Goal: Check status

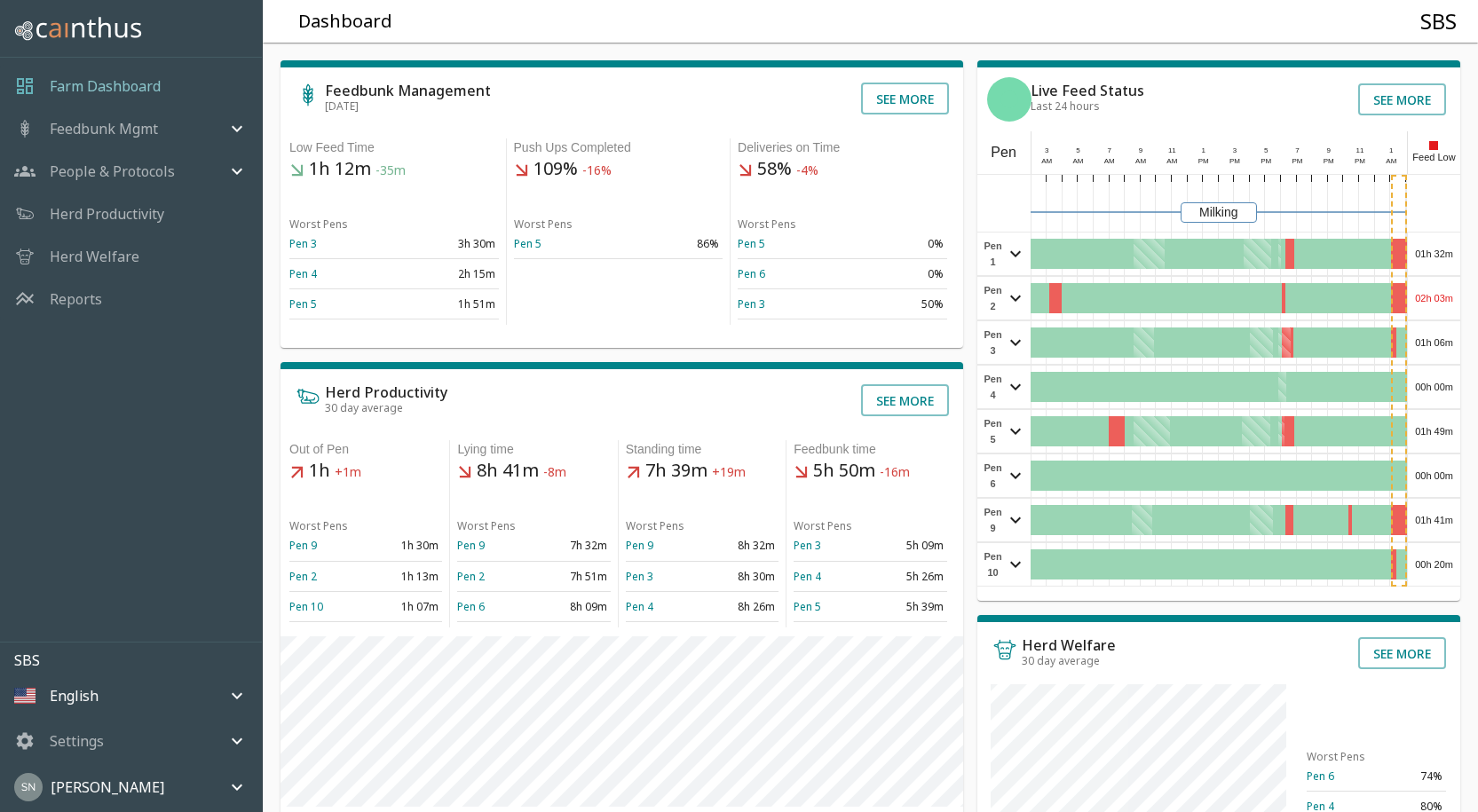
click at [1443, 268] on div "01h 32m" at bounding box center [1433, 253] width 52 height 42
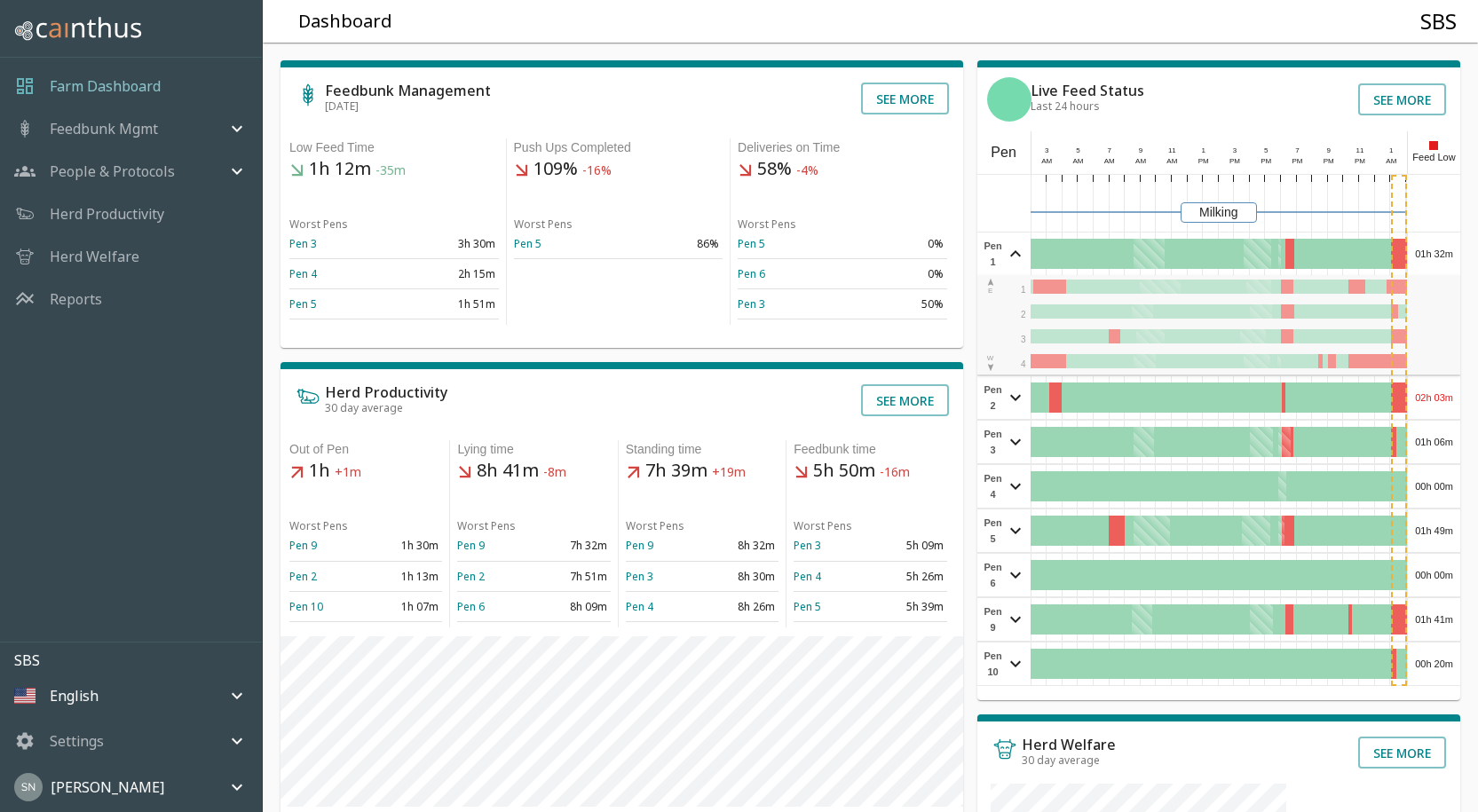
click at [1452, 252] on div "01h 32m" at bounding box center [1433, 253] width 52 height 42
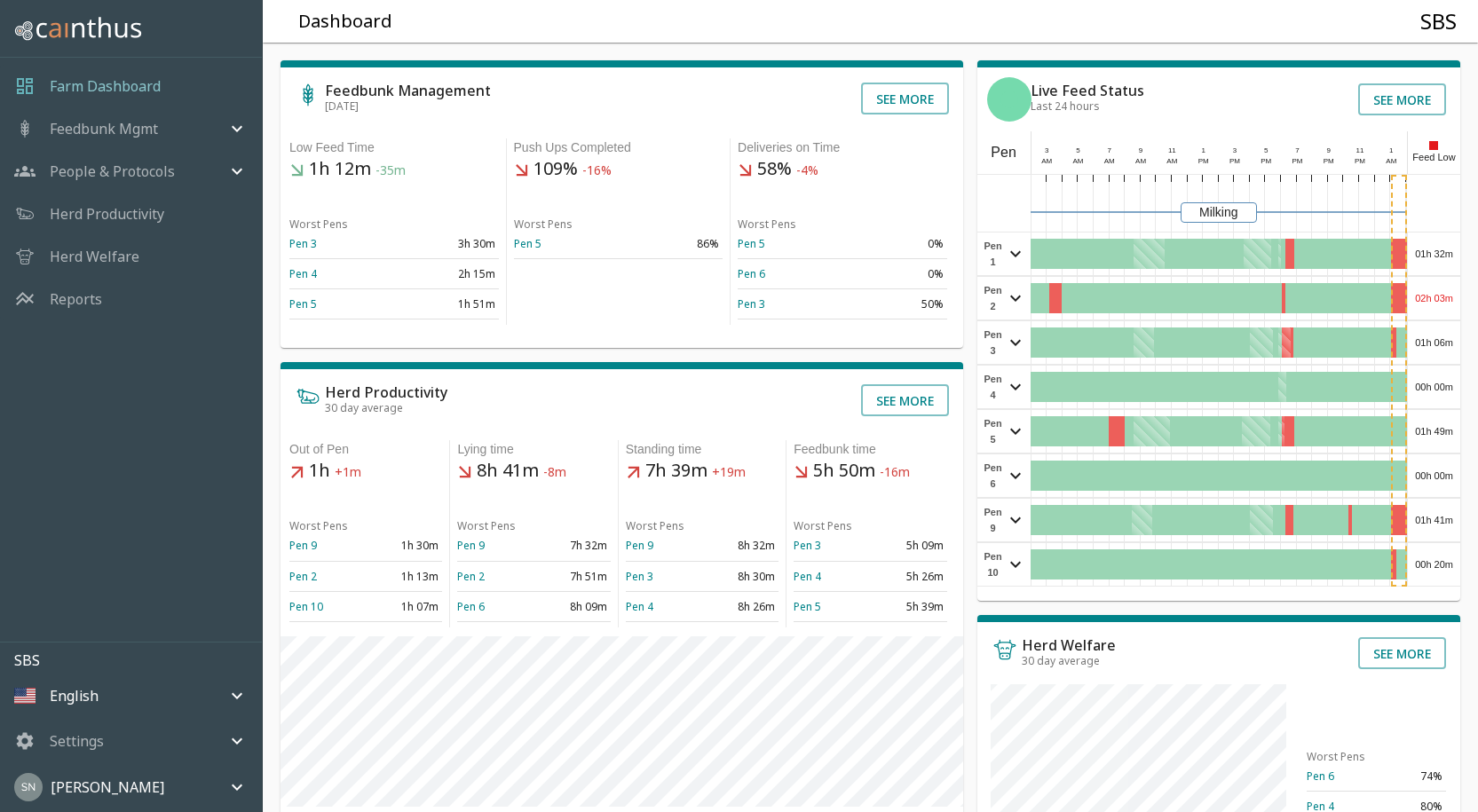
click at [1445, 288] on div "02h 03m" at bounding box center [1433, 297] width 52 height 42
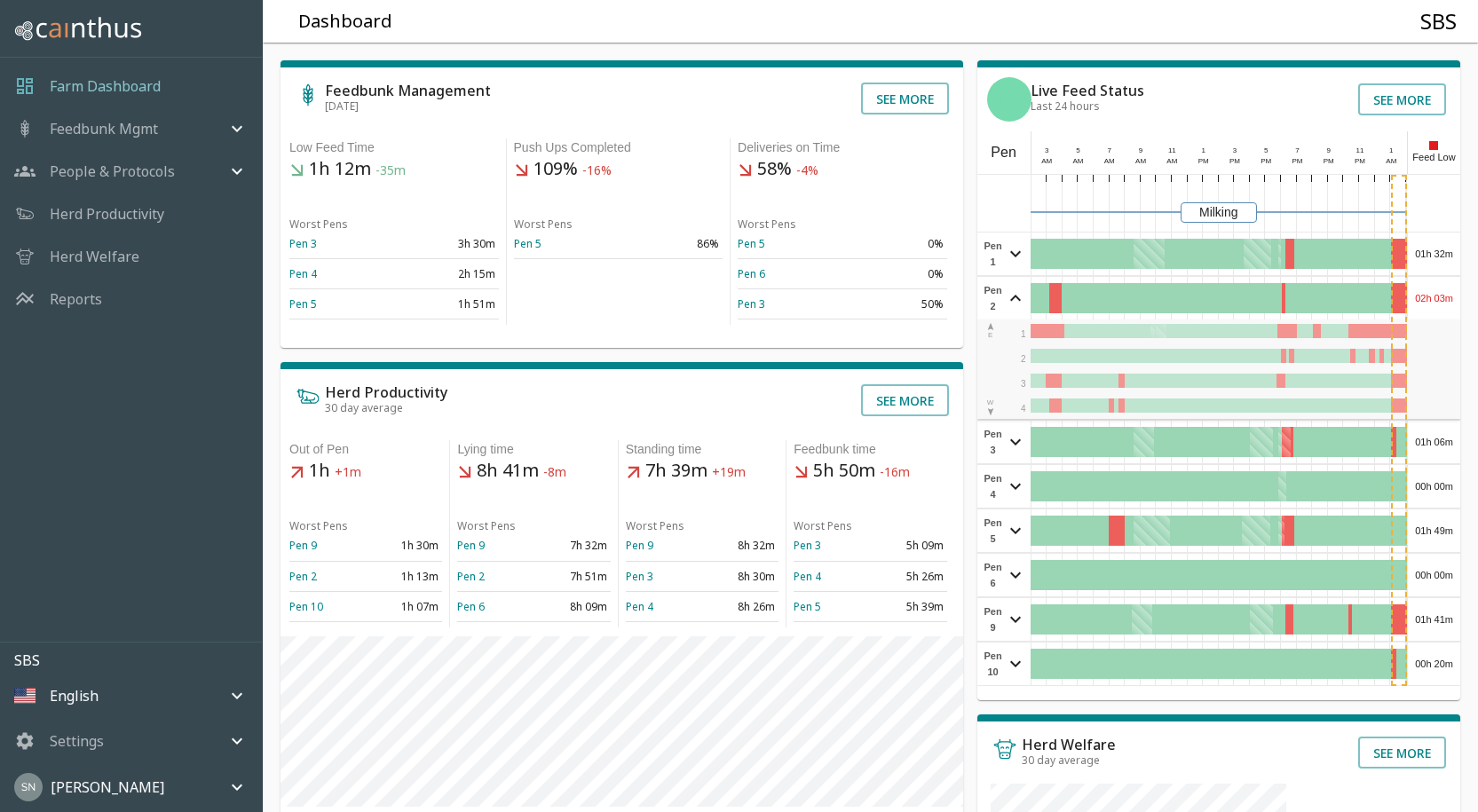
click at [1445, 287] on div "02h 03m" at bounding box center [1433, 297] width 52 height 42
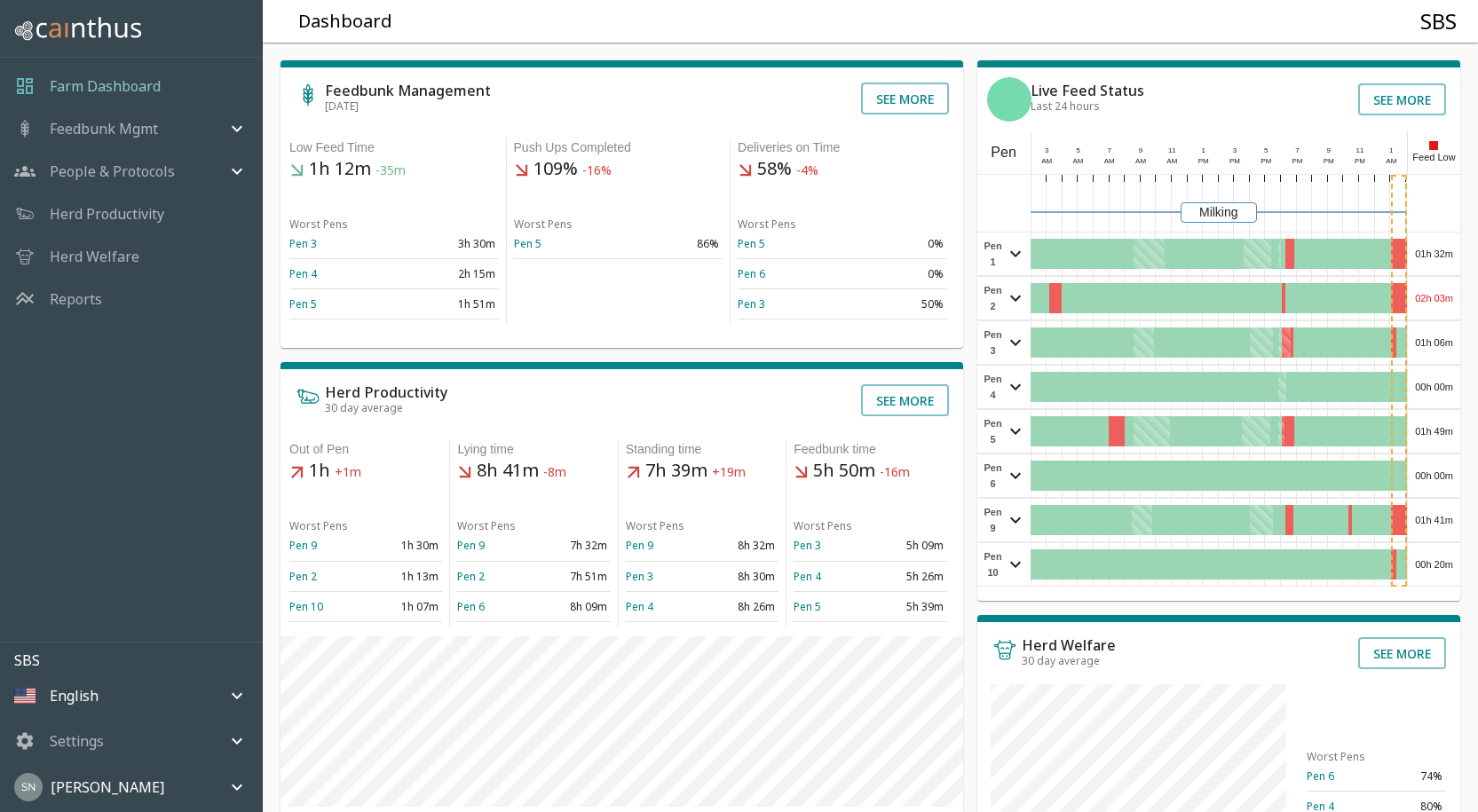
click at [1439, 341] on div "01h 06m" at bounding box center [1433, 342] width 52 height 42
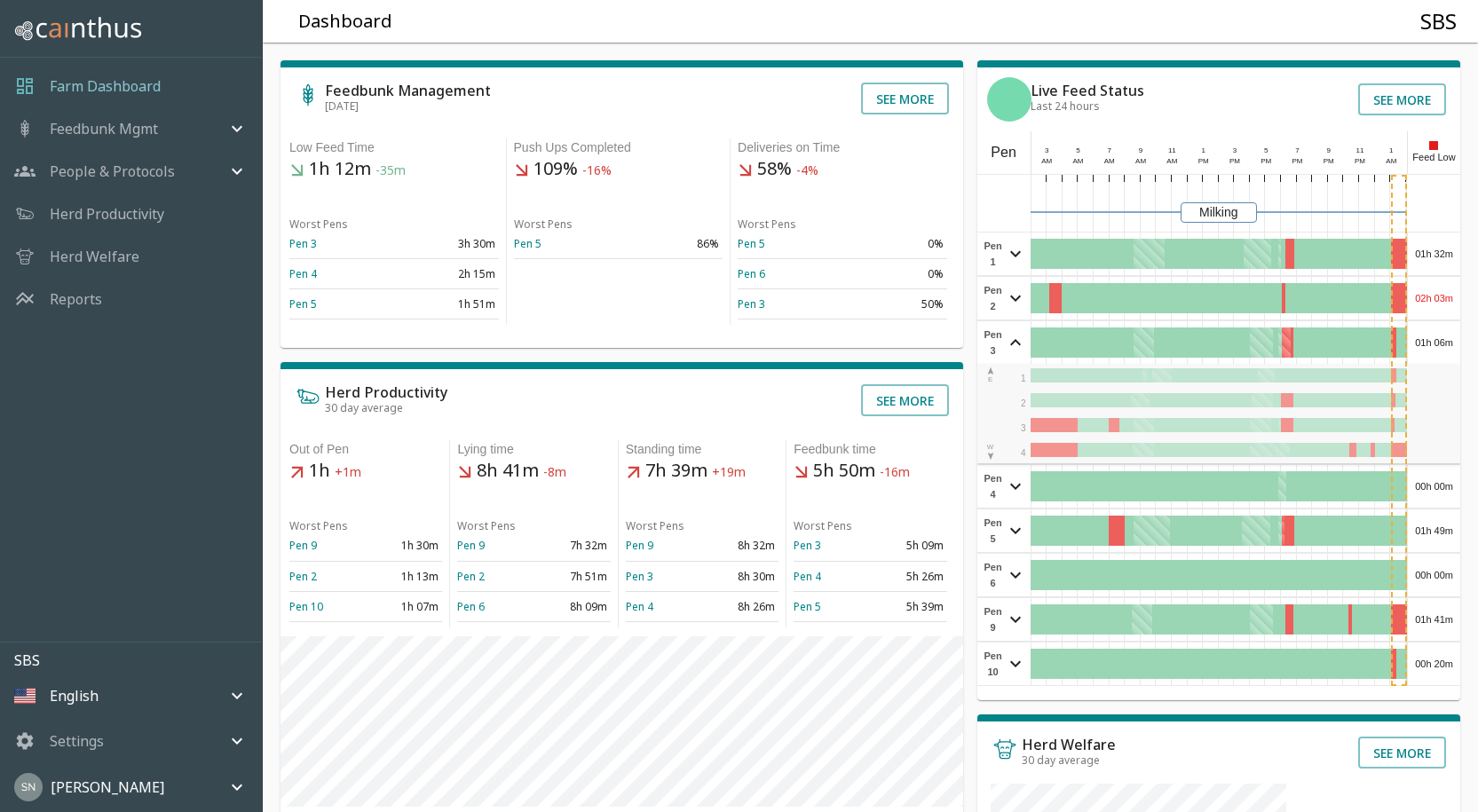
click at [1439, 341] on div "01h 06m" at bounding box center [1433, 342] width 52 height 42
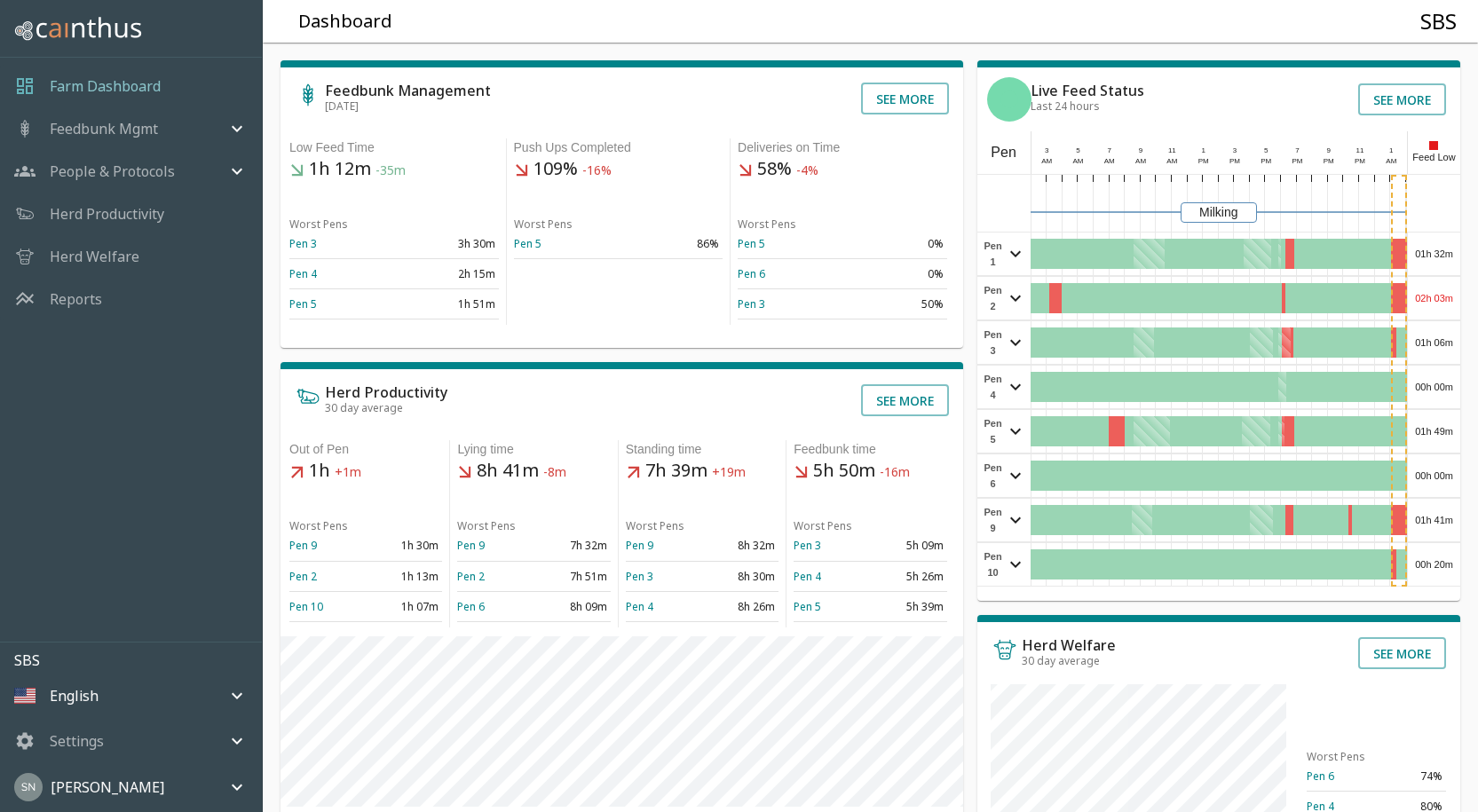
click at [1435, 388] on div "00h 00m" at bounding box center [1433, 386] width 52 height 42
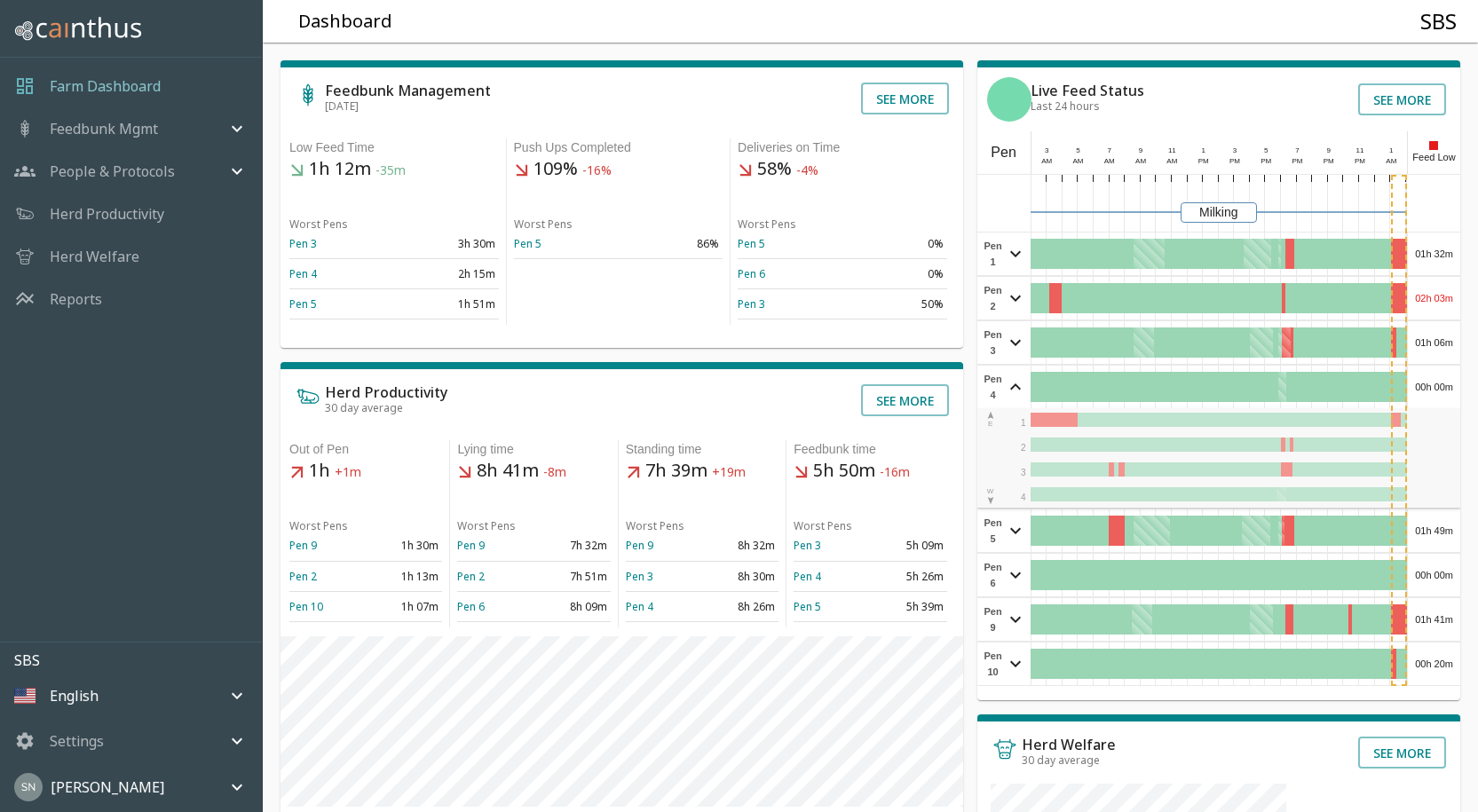
click at [1436, 386] on div "00h 00m" at bounding box center [1433, 386] width 52 height 42
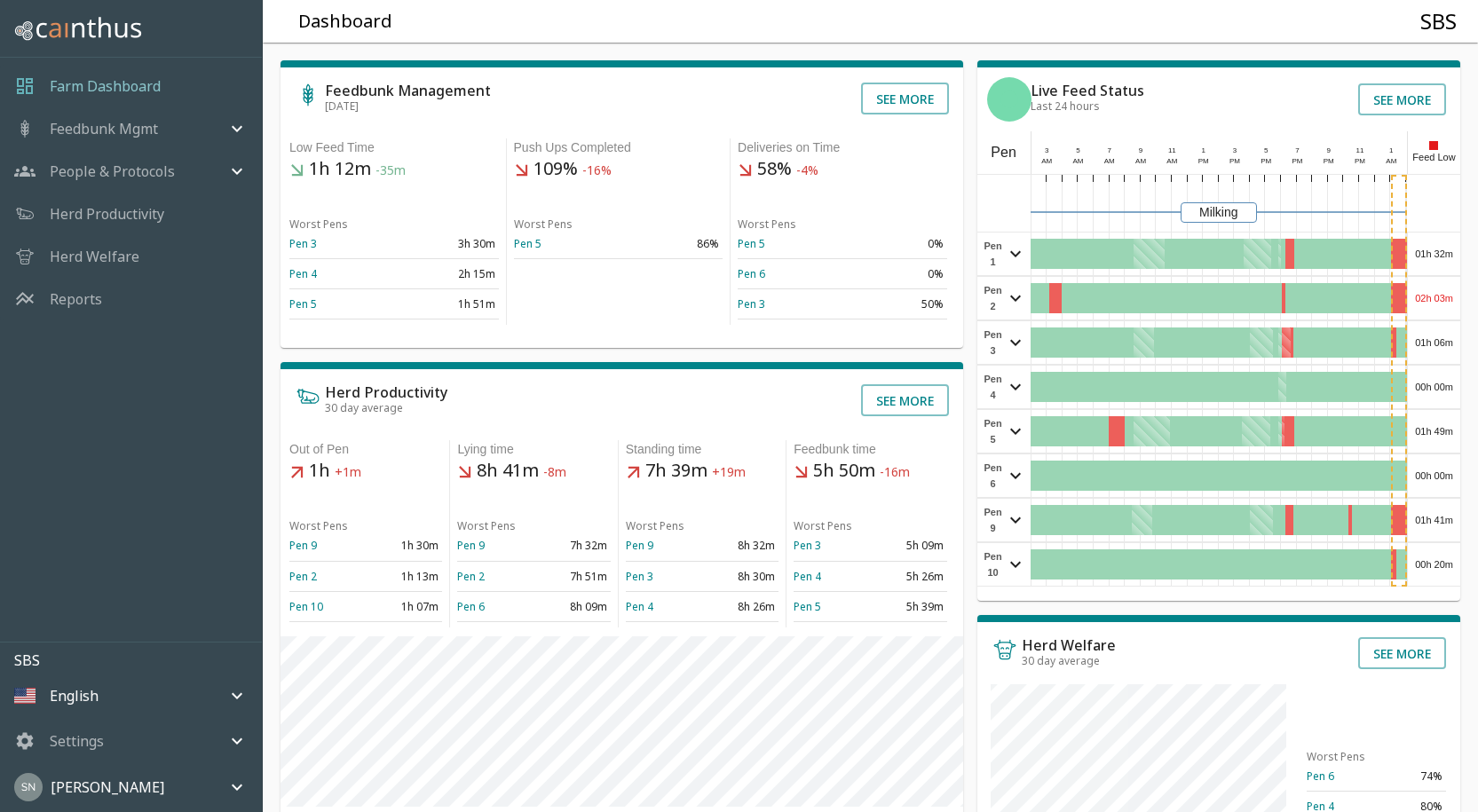
click at [1444, 429] on div "01h 49m" at bounding box center [1433, 431] width 52 height 42
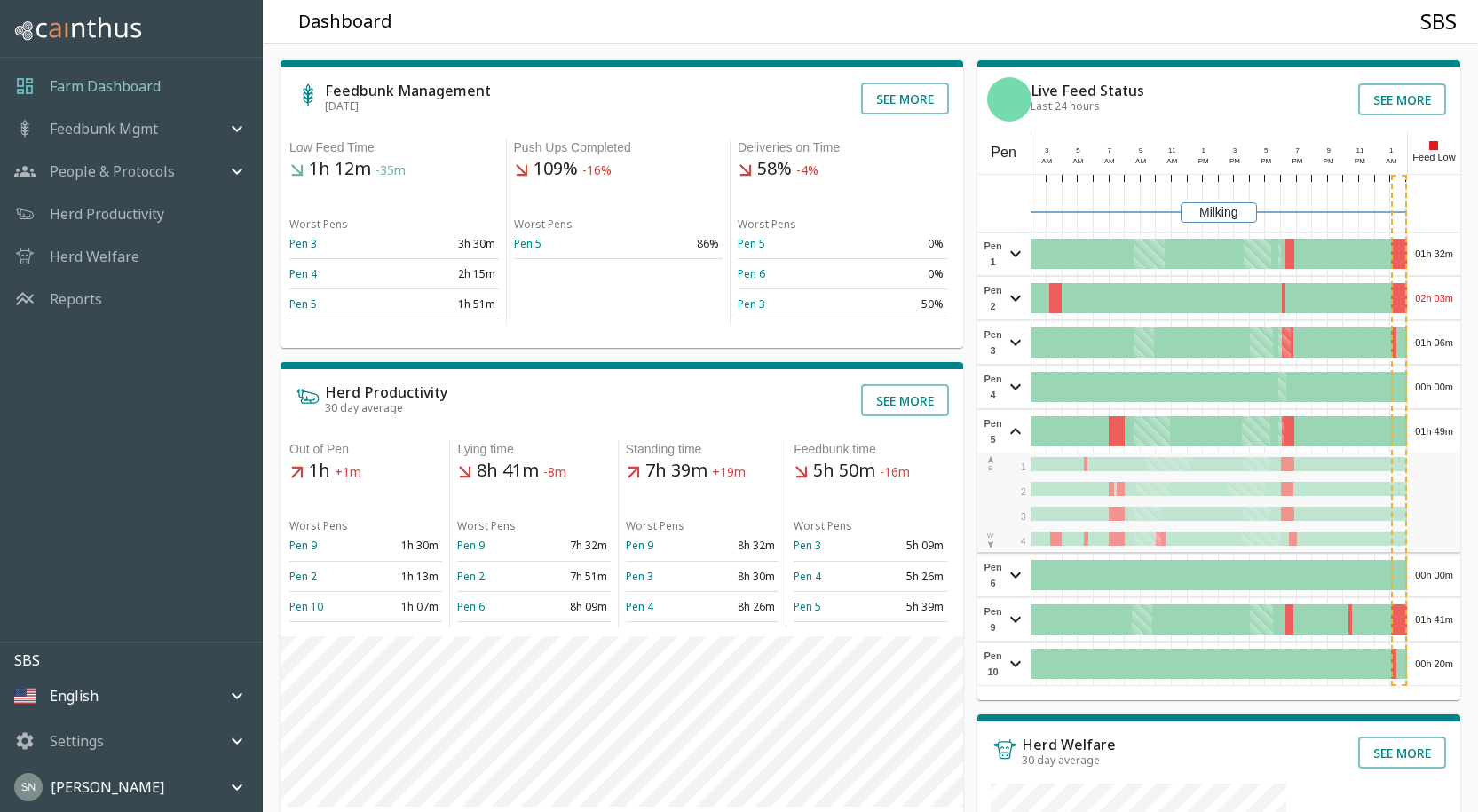
click at [1444, 424] on div "01h 49m" at bounding box center [1433, 431] width 52 height 42
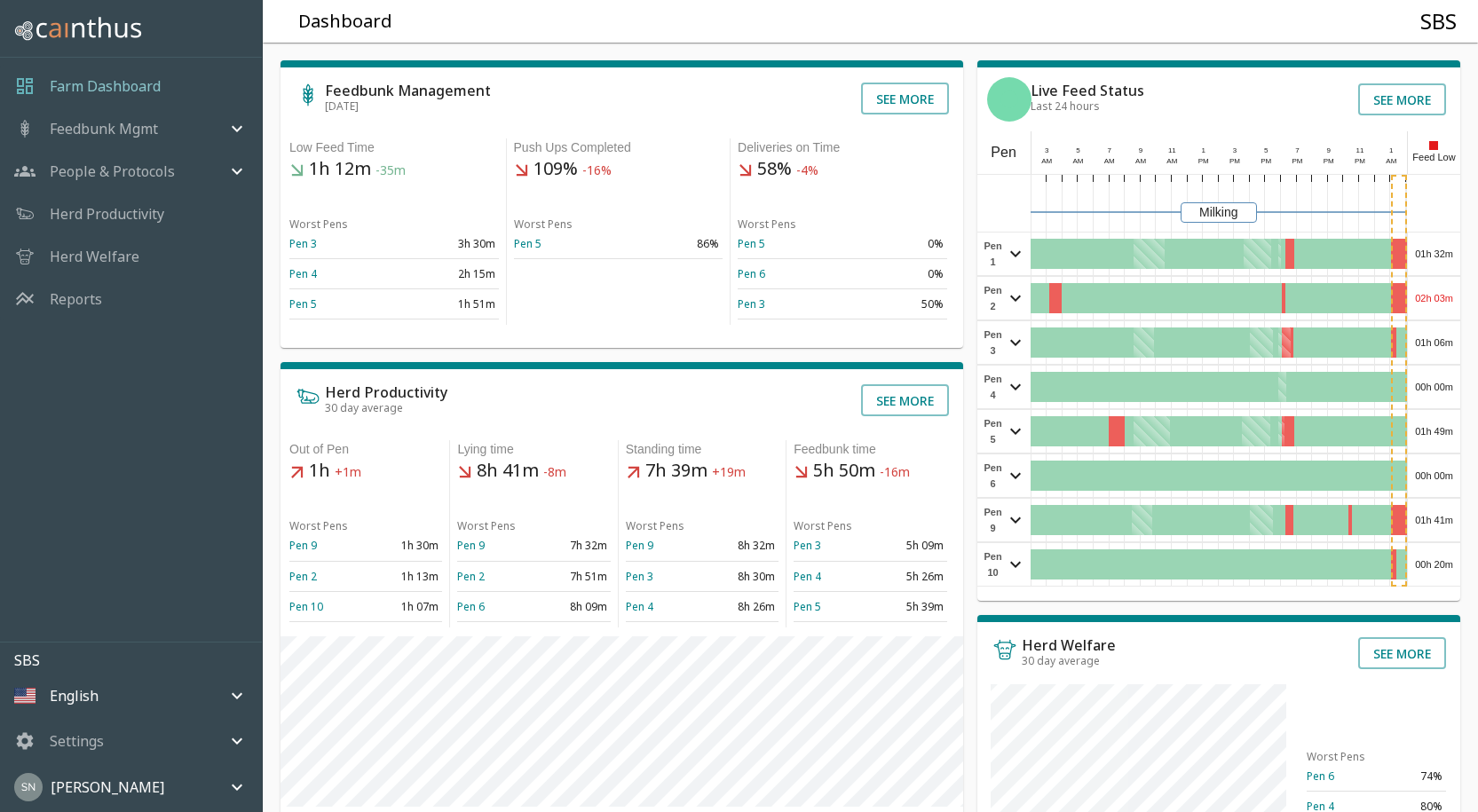
click at [1442, 479] on div "00h 00m" at bounding box center [1433, 475] width 52 height 42
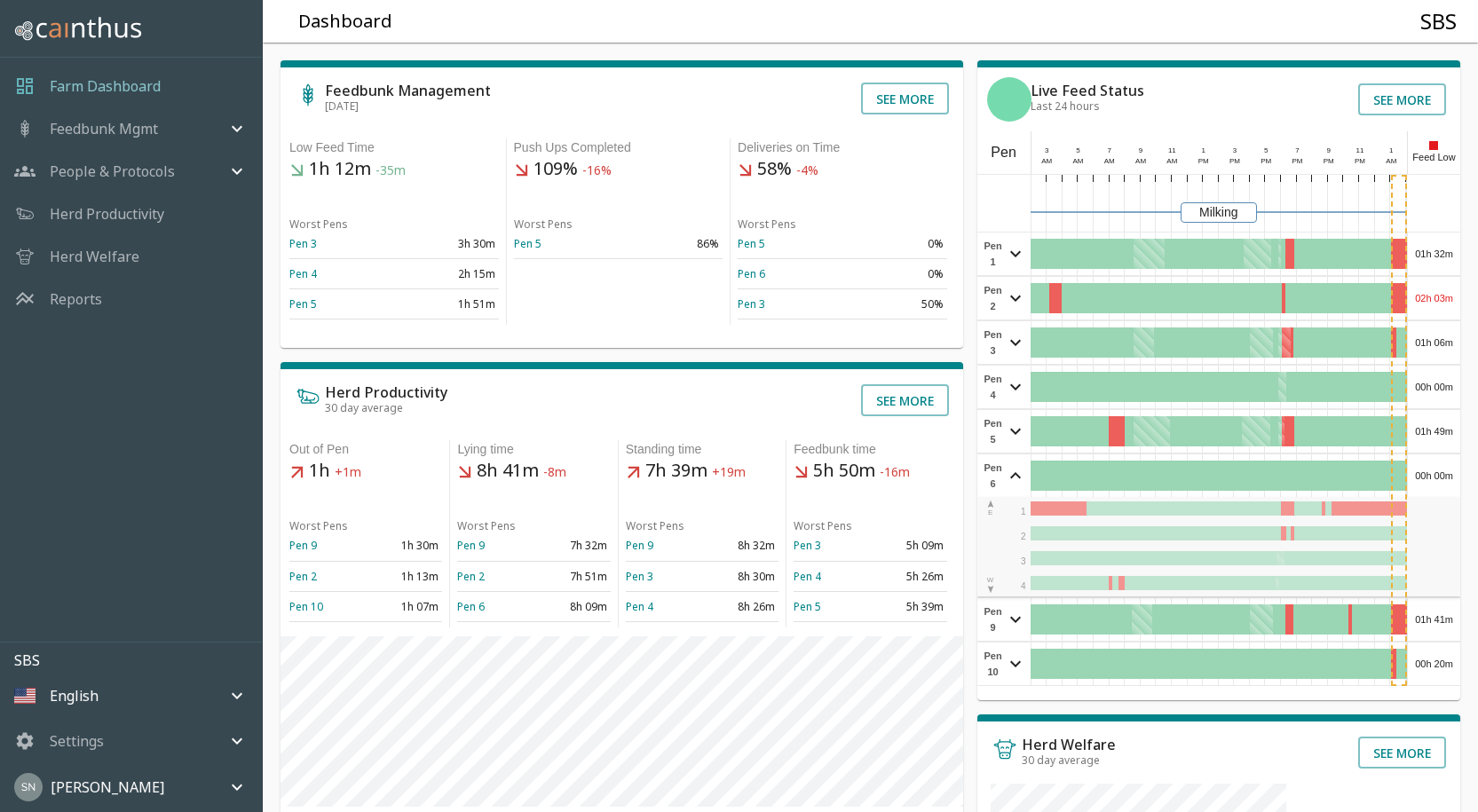
click at [1442, 479] on div "00h 00m" at bounding box center [1433, 475] width 52 height 42
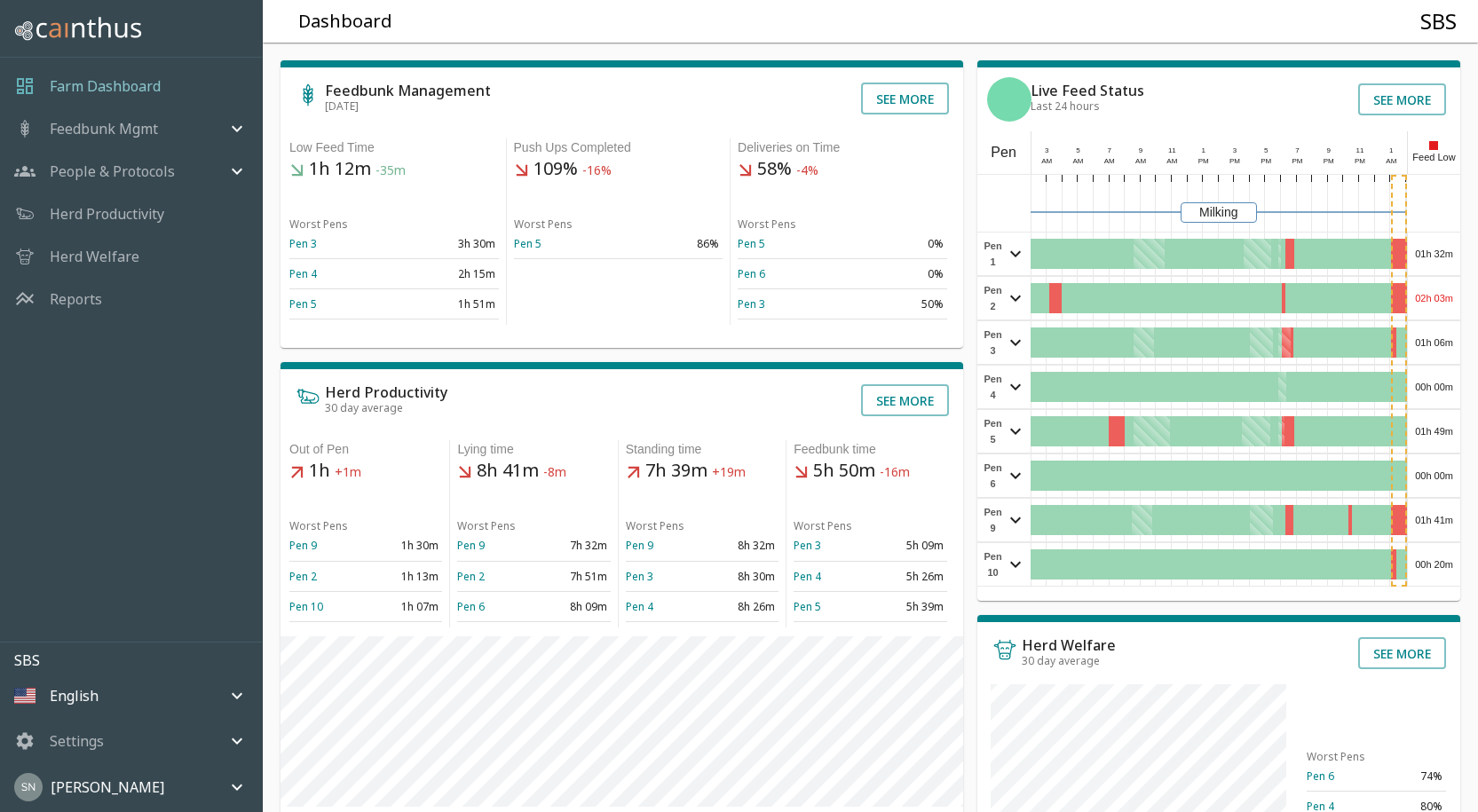
click at [1436, 516] on div "01h 41m" at bounding box center [1433, 520] width 52 height 42
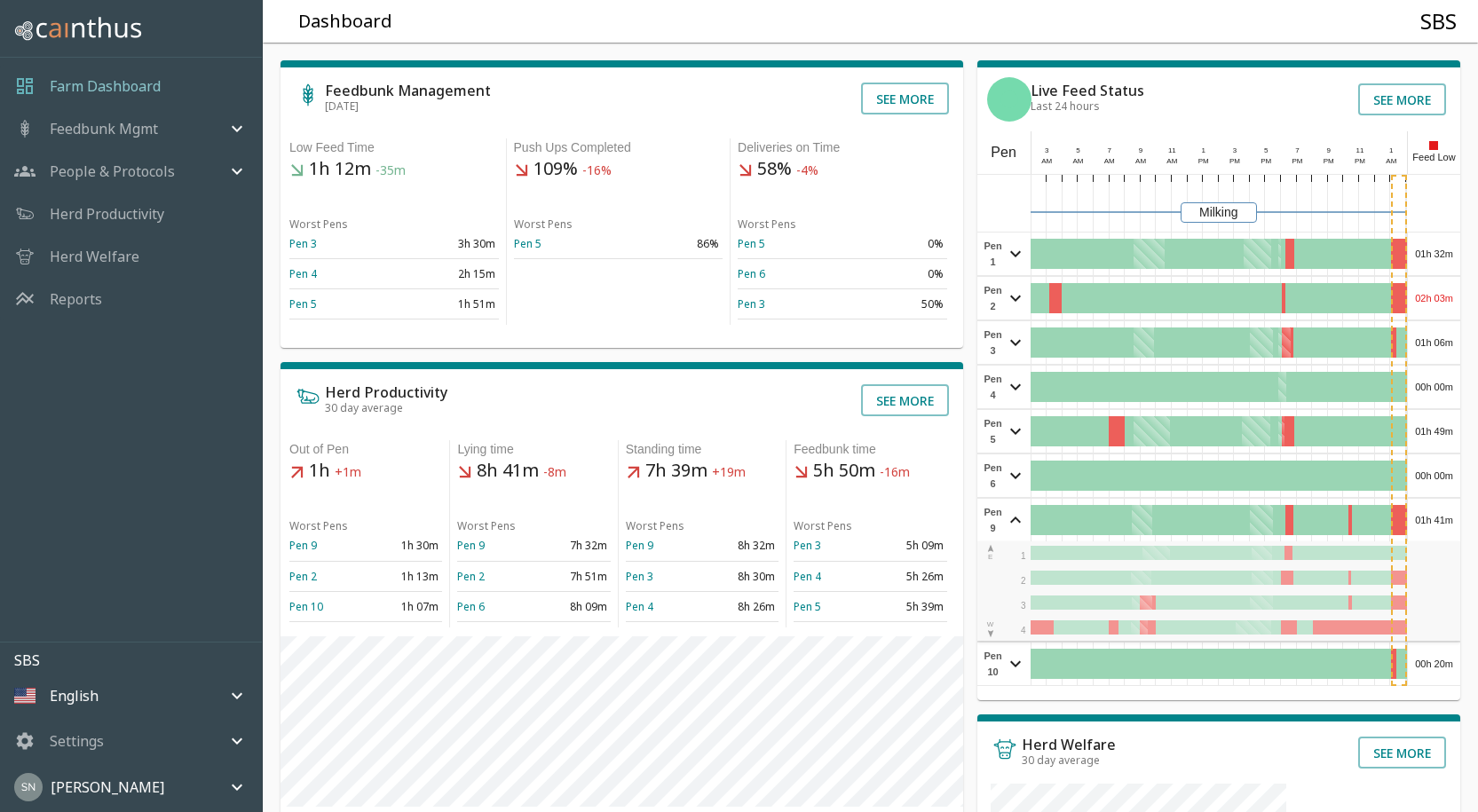
click at [1436, 512] on div "01h 41m" at bounding box center [1433, 520] width 52 height 42
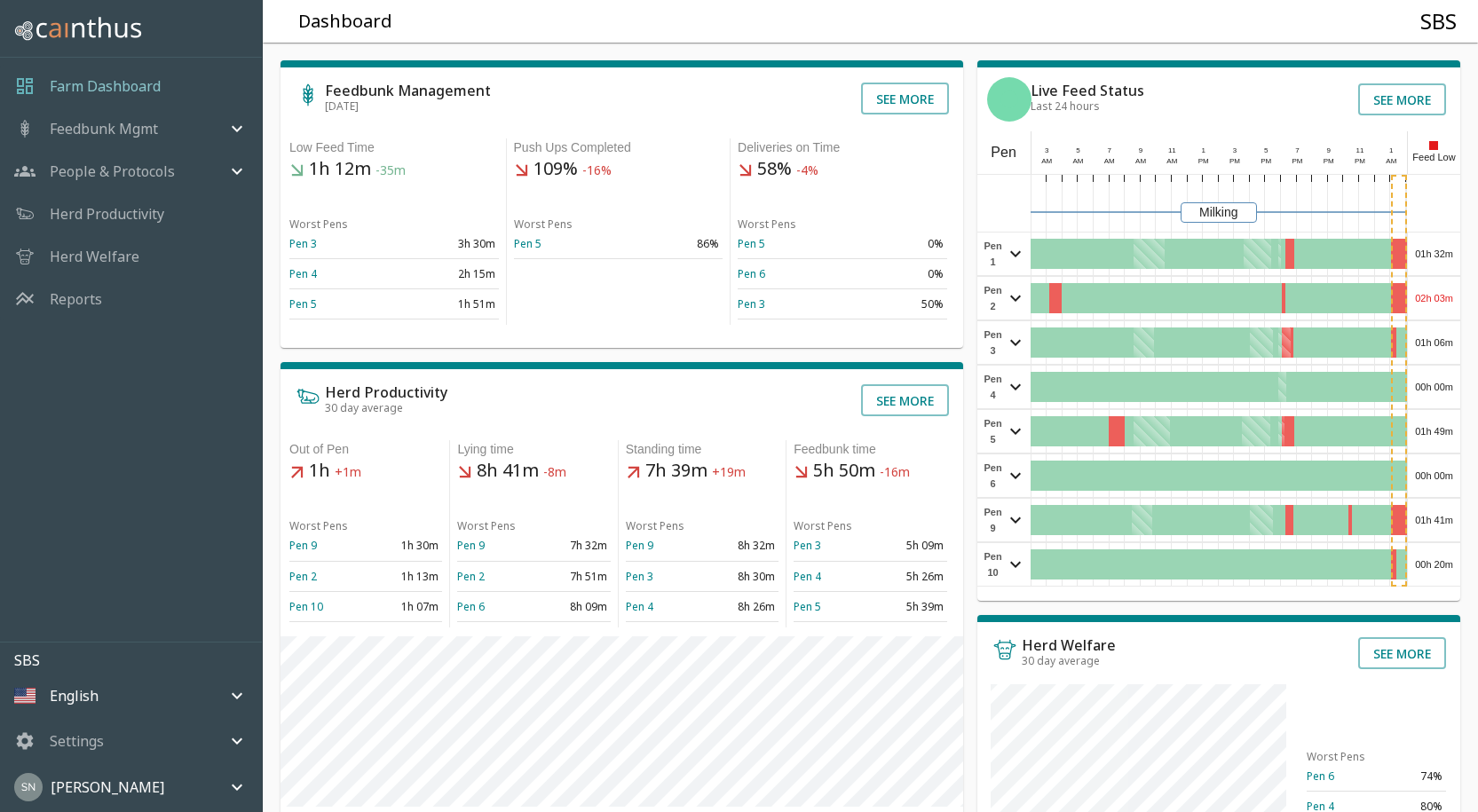
click at [1434, 564] on div "00h 20m" at bounding box center [1433, 564] width 52 height 42
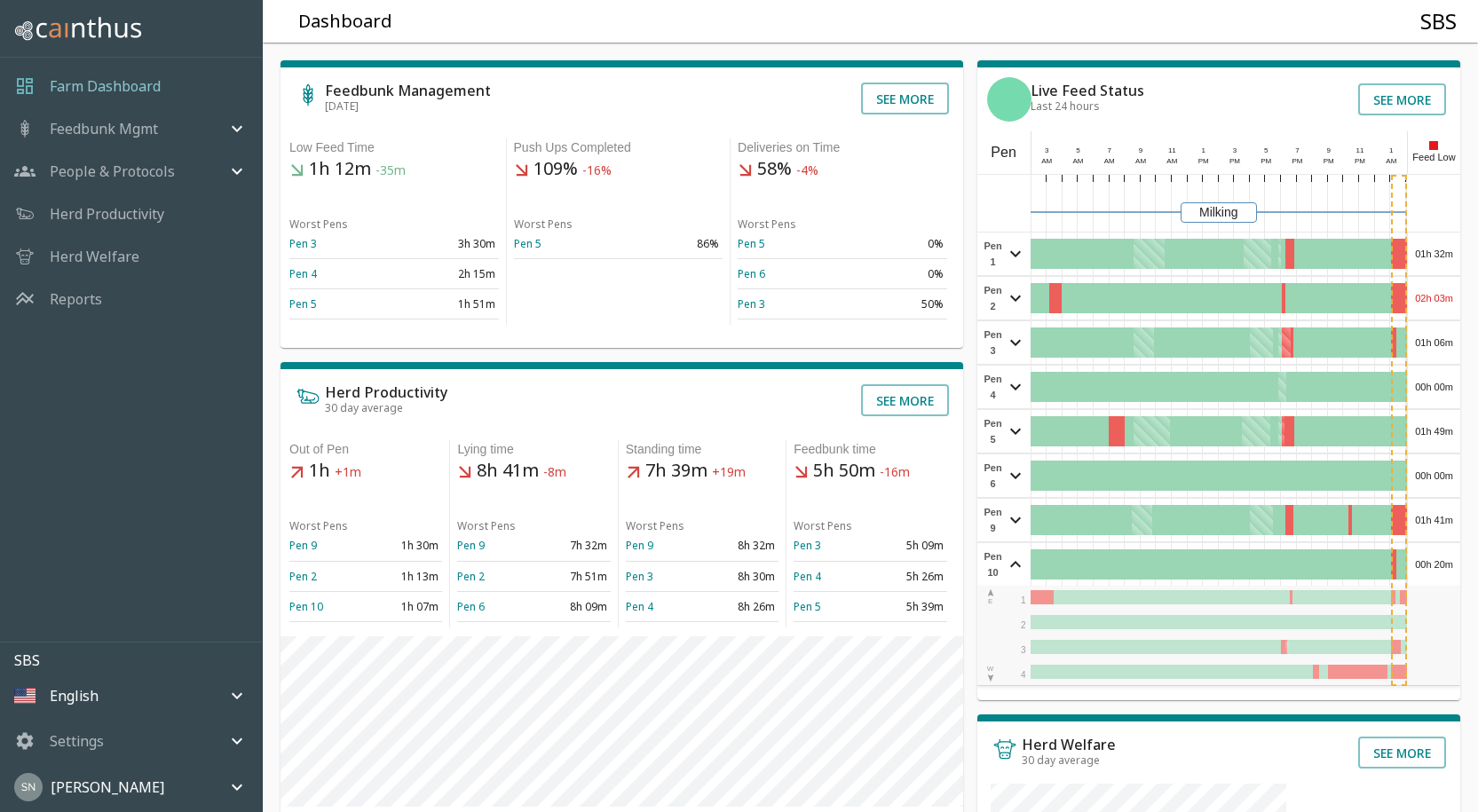
click at [1434, 562] on div "00h 20m" at bounding box center [1433, 564] width 52 height 42
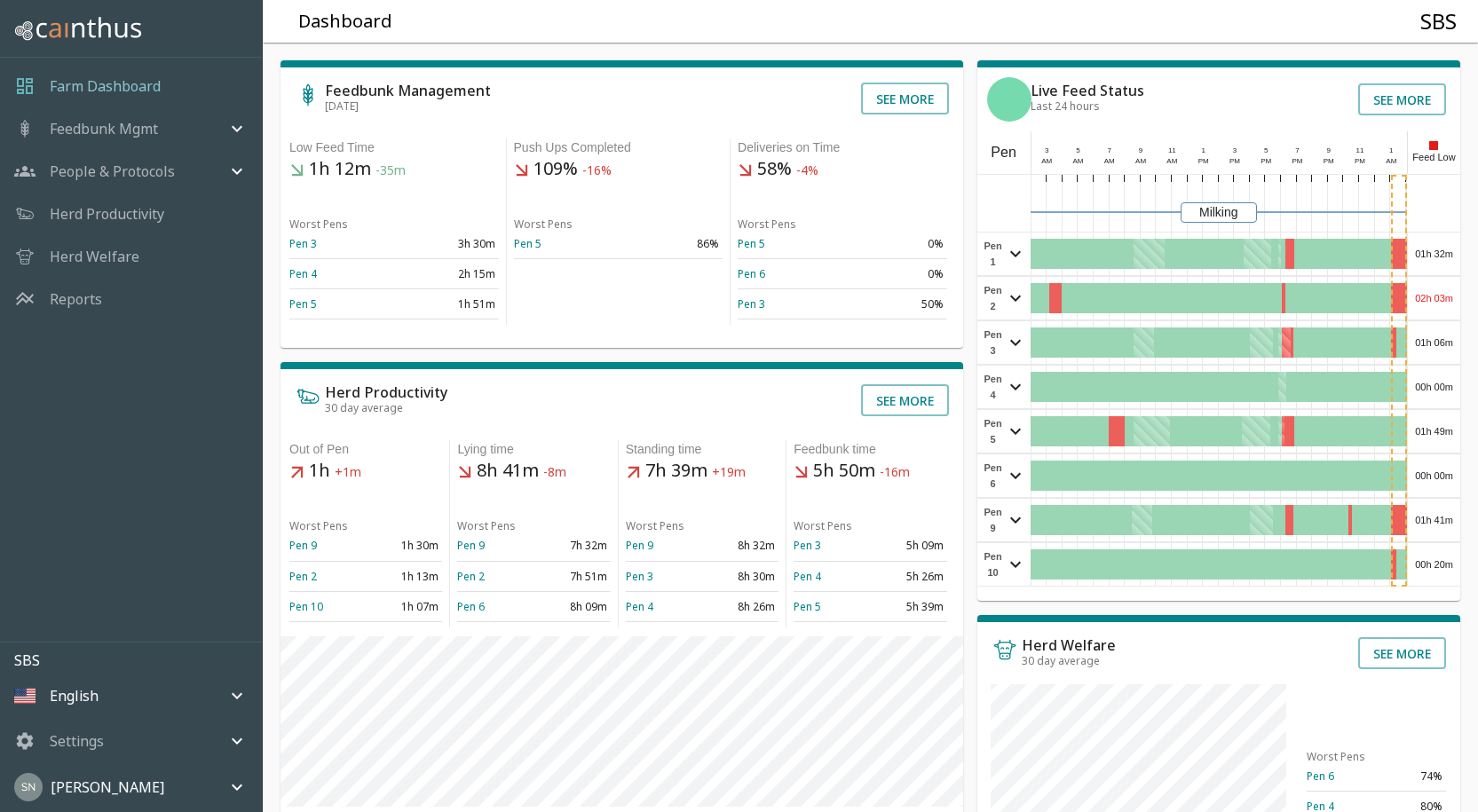
click at [1437, 306] on div "02h 03m" at bounding box center [1433, 297] width 52 height 42
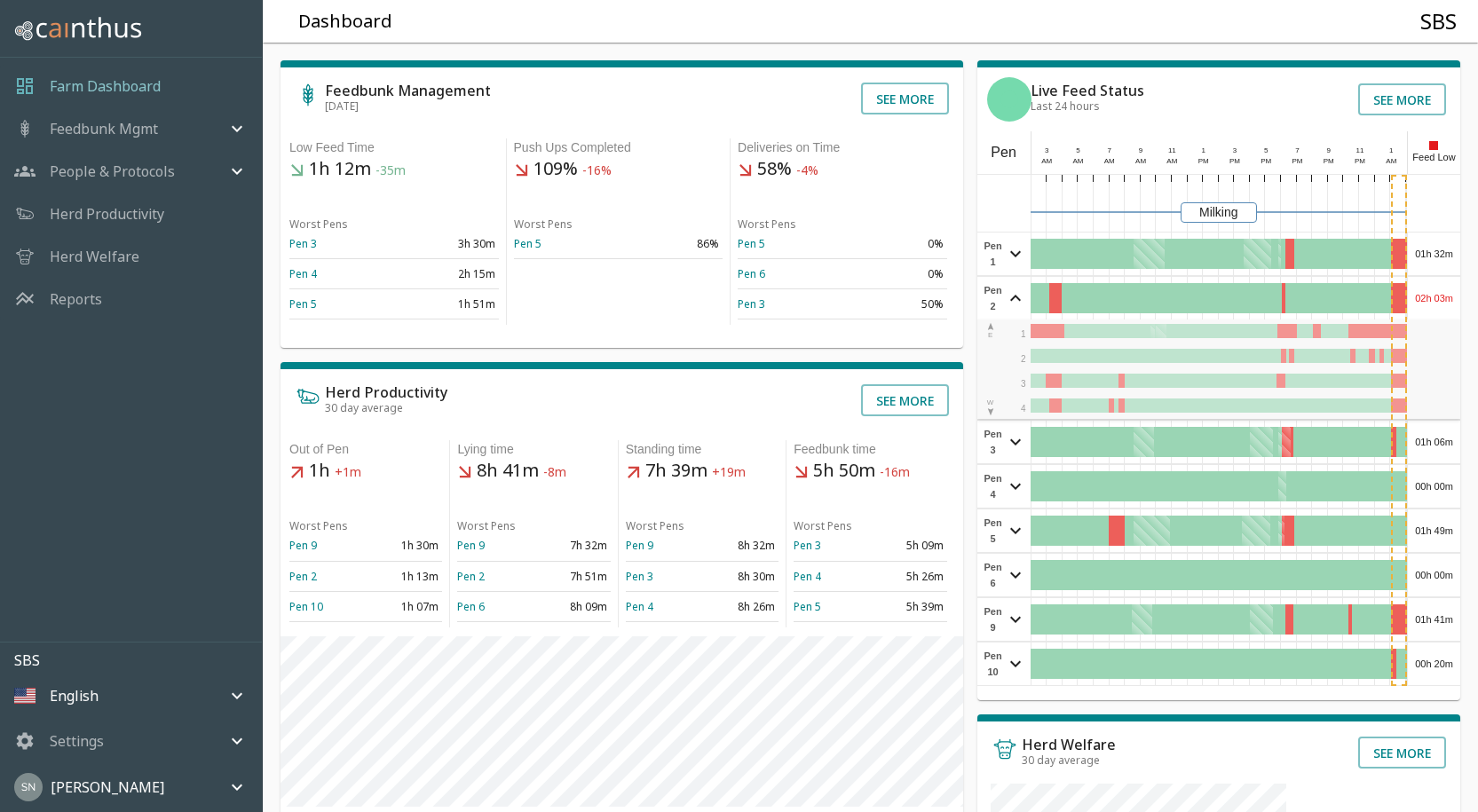
click at [1437, 306] on div "02h 03m" at bounding box center [1433, 297] width 52 height 42
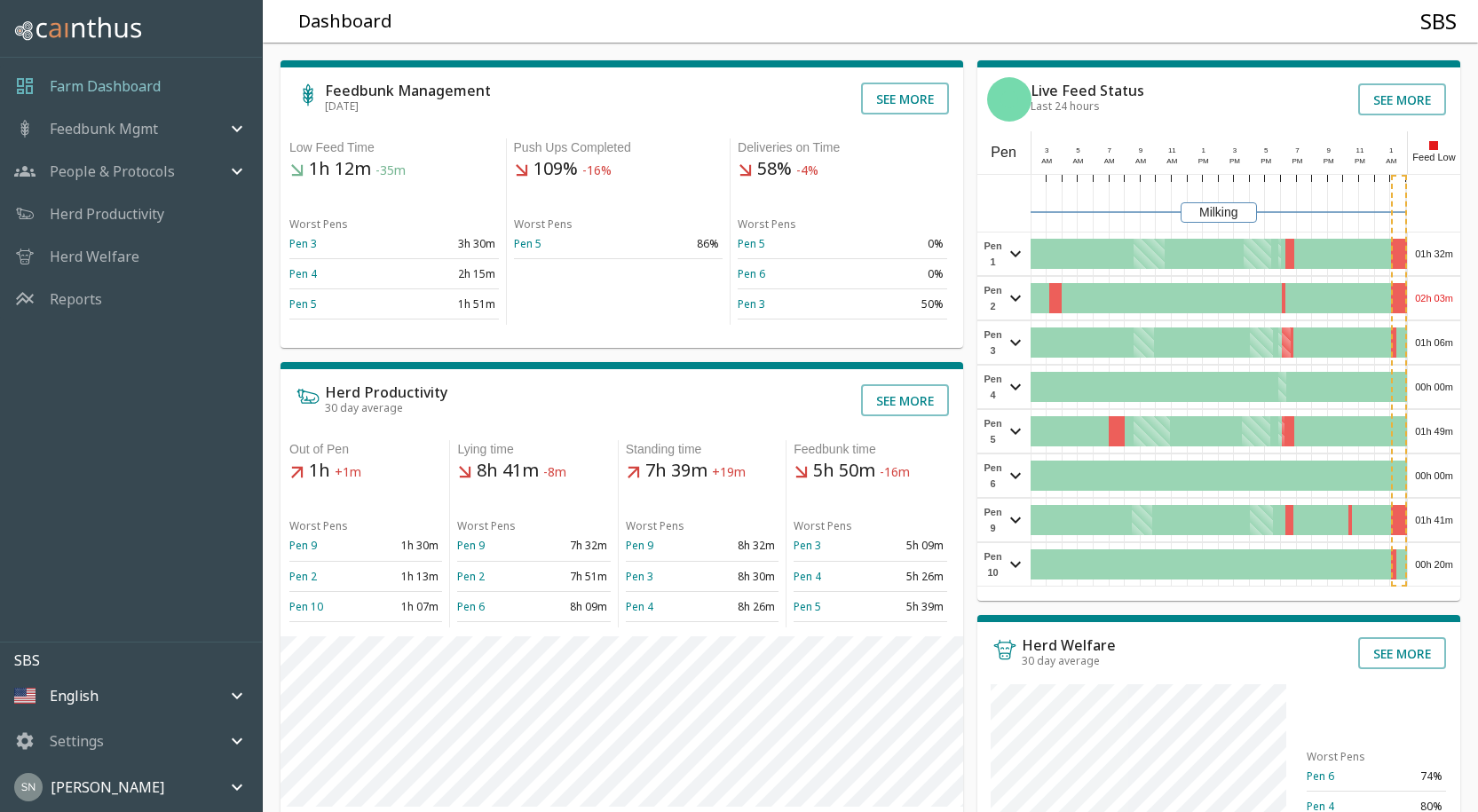
click at [1429, 242] on div "01h 32m" at bounding box center [1433, 253] width 52 height 42
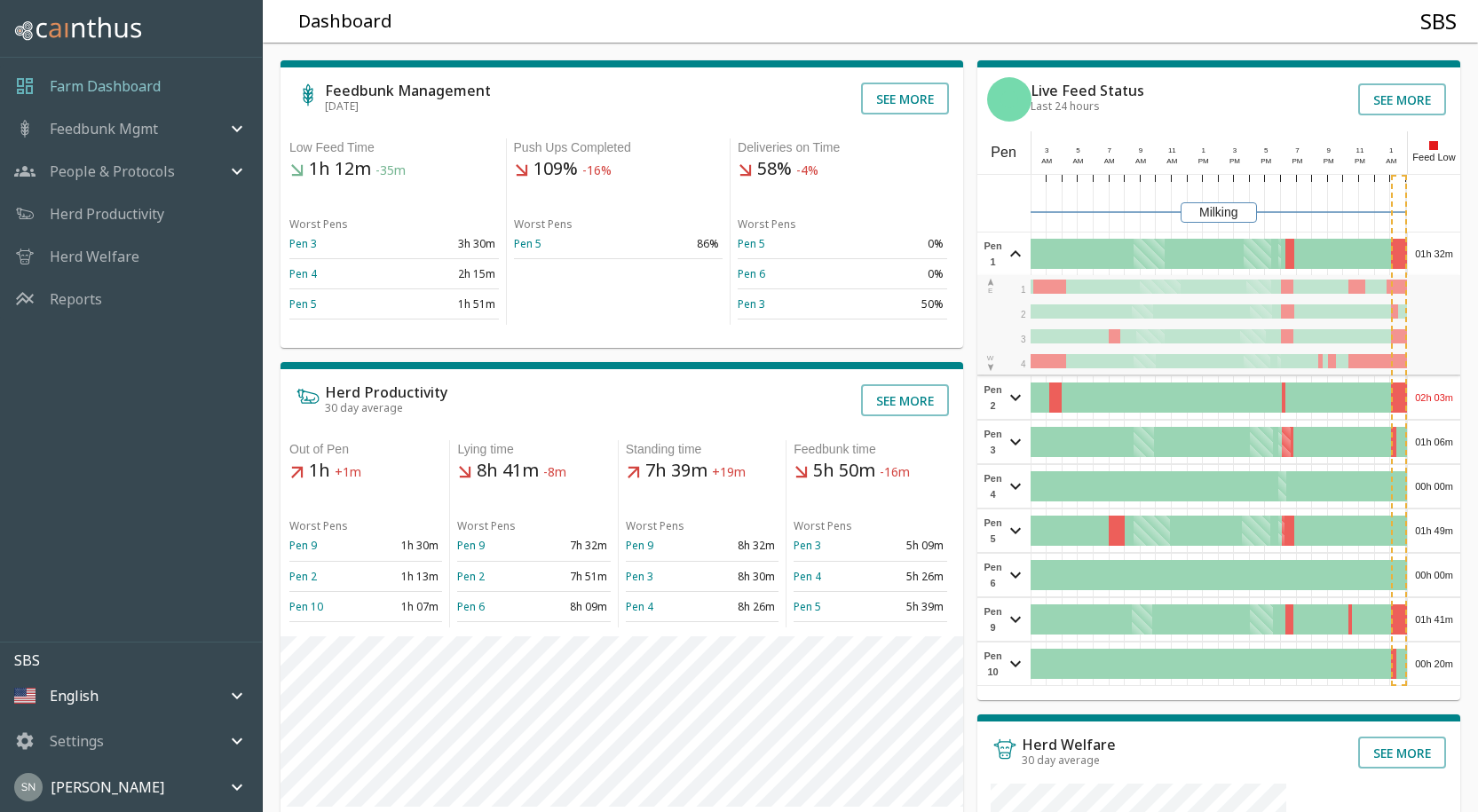
click at [1429, 241] on div "01h 32m" at bounding box center [1433, 253] width 52 height 42
